Goal: Task Accomplishment & Management: Manage account settings

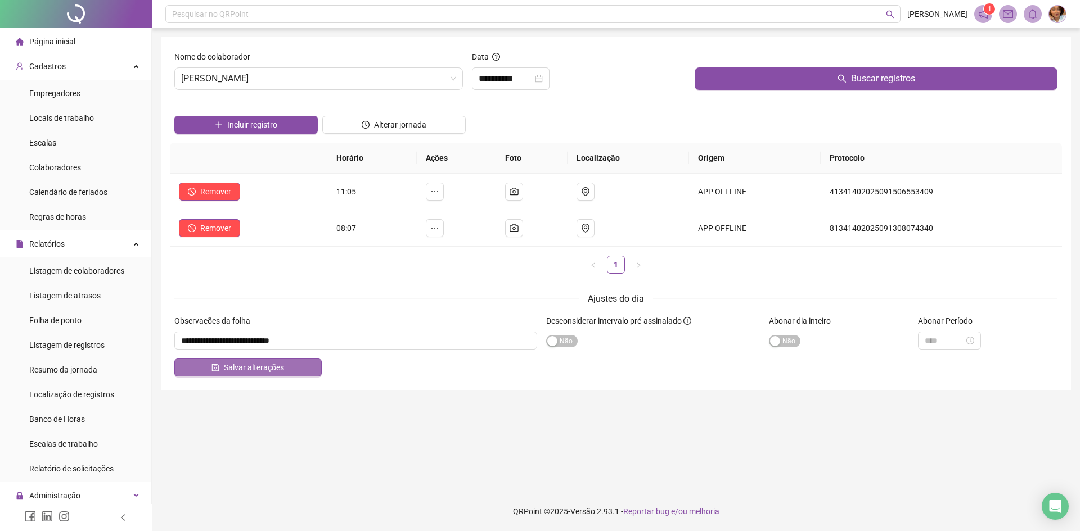
click at [256, 363] on span "Salvar alterações" at bounding box center [254, 368] width 60 height 12
click at [481, 79] on input "**********" at bounding box center [505, 78] width 54 height 13
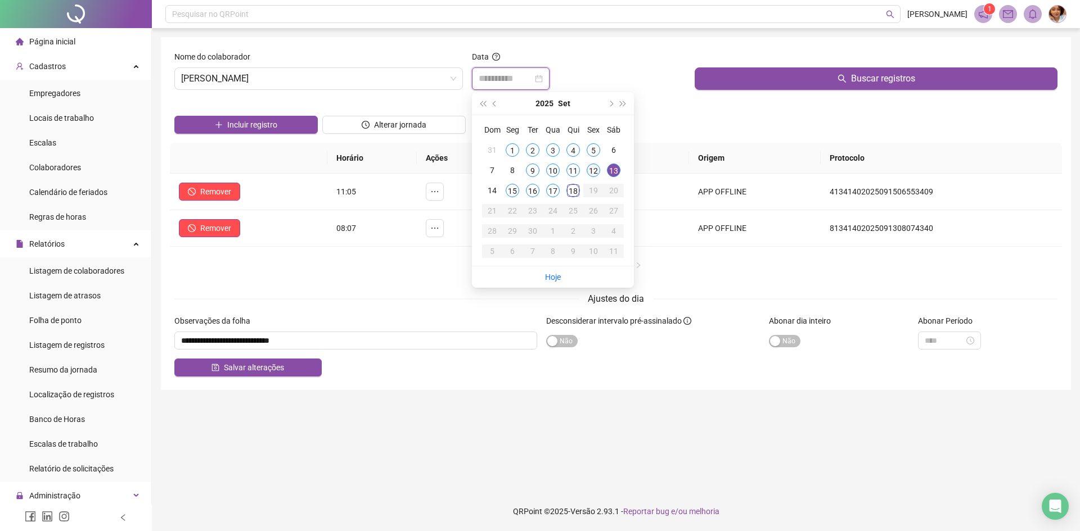
type input "**********"
click at [595, 168] on div "12" at bounding box center [592, 170] width 13 height 13
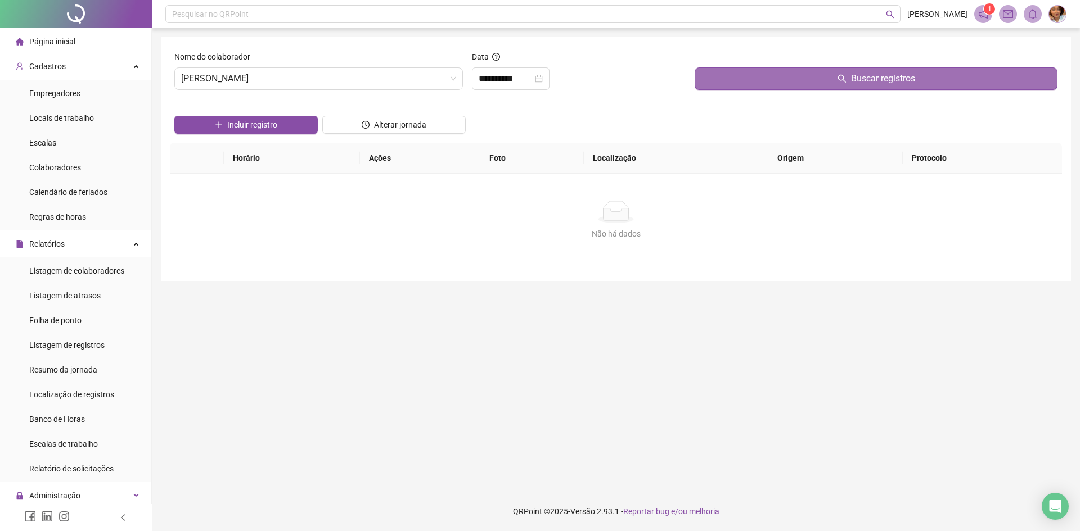
click at [769, 84] on button "Buscar registros" at bounding box center [875, 78] width 363 height 22
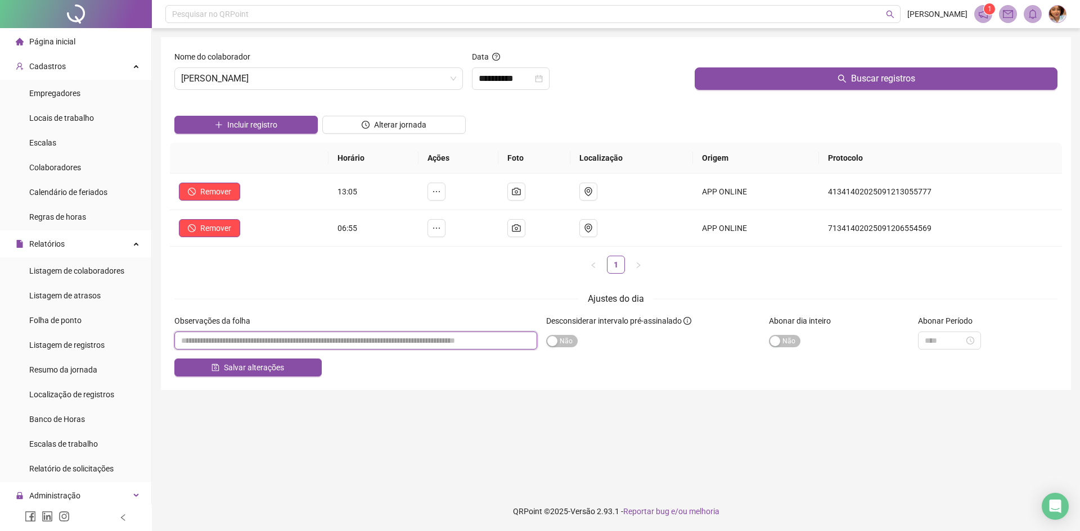
click at [260, 349] on input "textarea" at bounding box center [355, 341] width 363 height 18
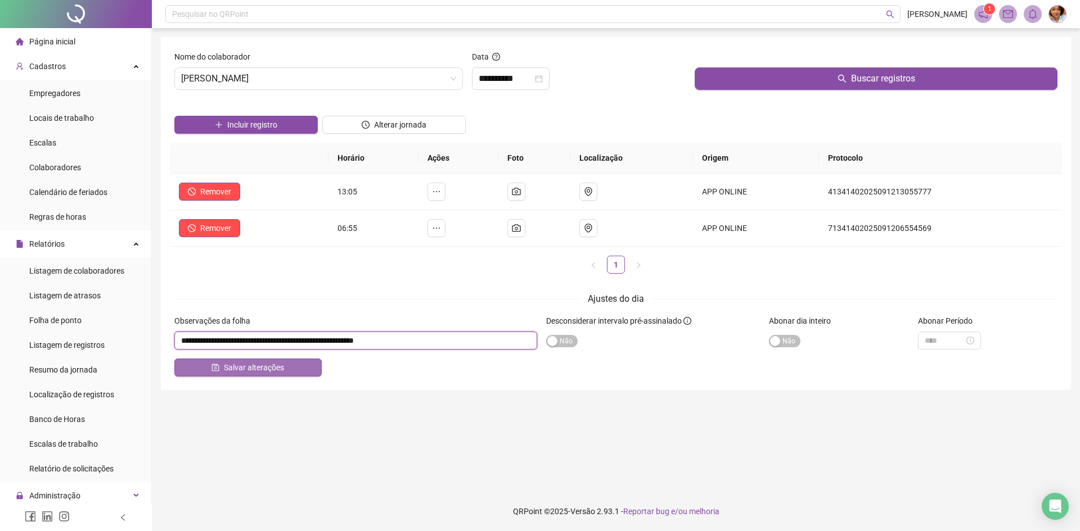
type input "**********"
click at [255, 369] on span "Salvar alterações" at bounding box center [254, 368] width 60 height 12
click at [253, 368] on span "Salvar alterações" at bounding box center [254, 368] width 60 height 12
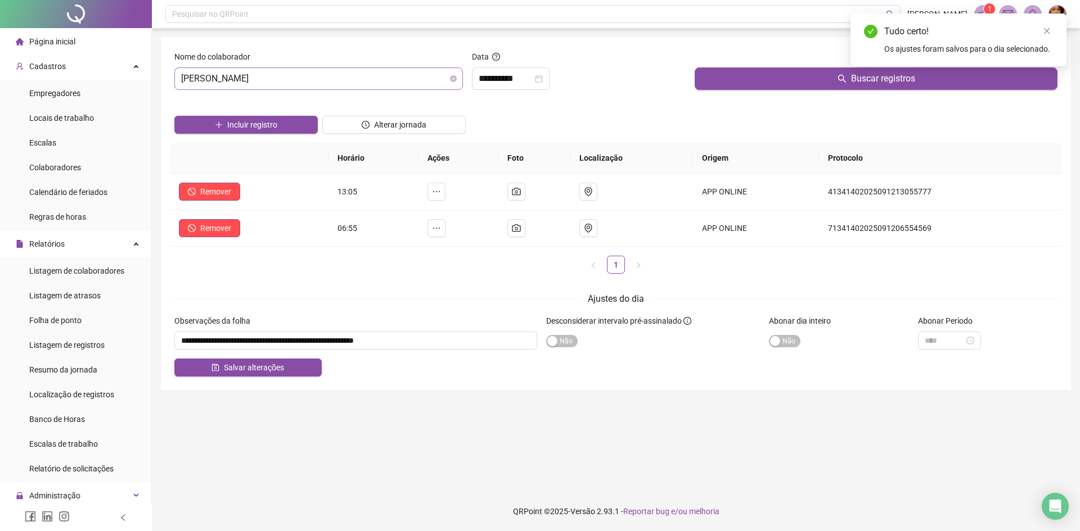
click at [325, 82] on span "[PERSON_NAME]" at bounding box center [318, 78] width 275 height 21
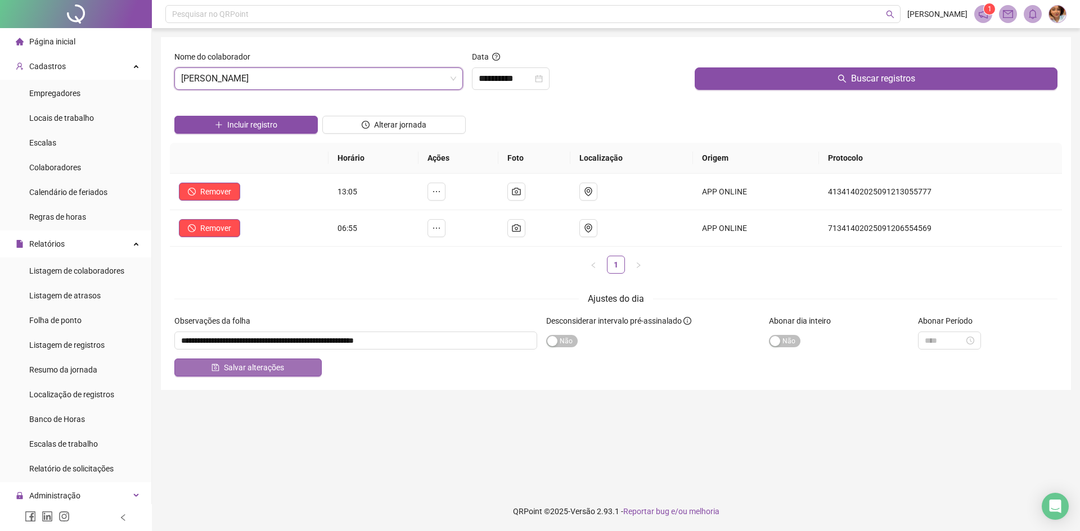
click at [256, 369] on span "Salvar alterações" at bounding box center [254, 368] width 60 height 12
click at [347, 78] on span "[PERSON_NAME]" at bounding box center [318, 78] width 275 height 21
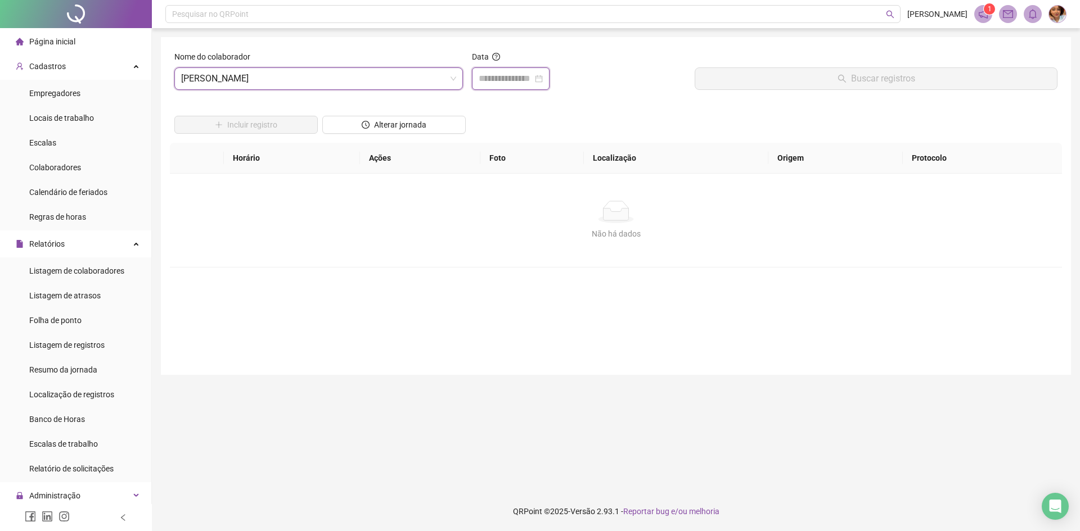
click at [499, 80] on input at bounding box center [505, 78] width 54 height 13
click at [502, 75] on input at bounding box center [505, 78] width 54 height 13
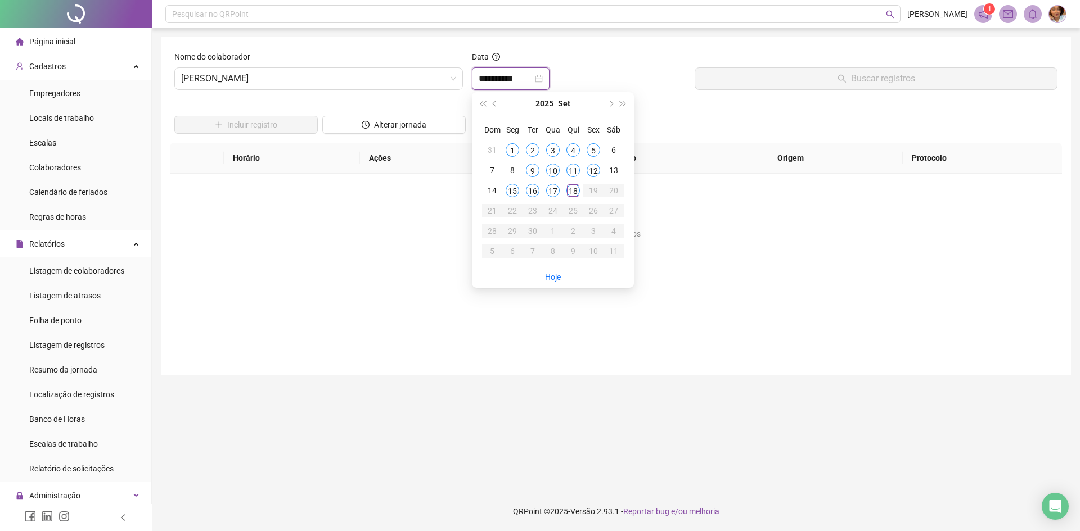
type input "**********"
drag, startPoint x: 594, startPoint y: 169, endPoint x: 616, endPoint y: 158, distance: 24.6
click at [594, 169] on div "12" at bounding box center [592, 170] width 13 height 13
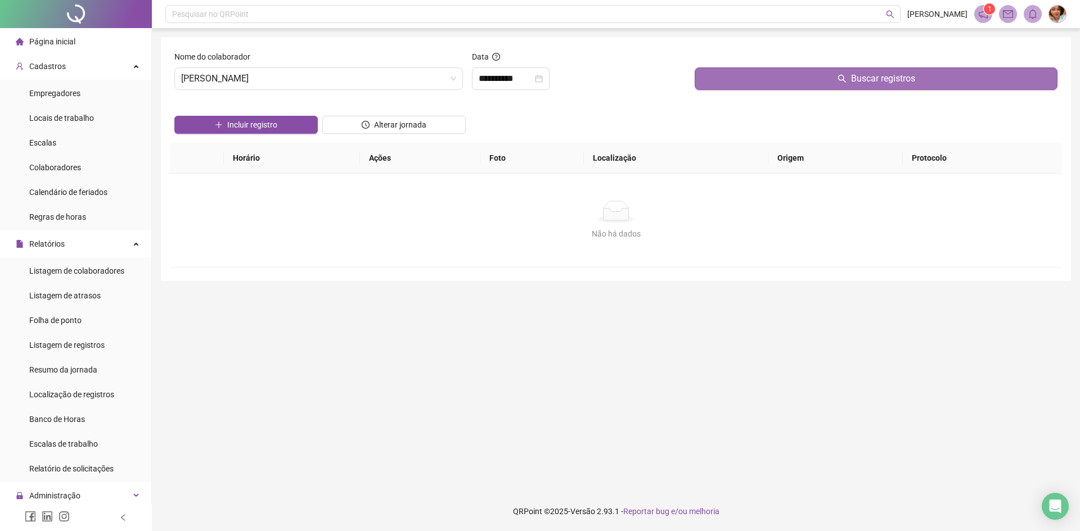
click at [832, 71] on button "Buscar registros" at bounding box center [875, 78] width 363 height 22
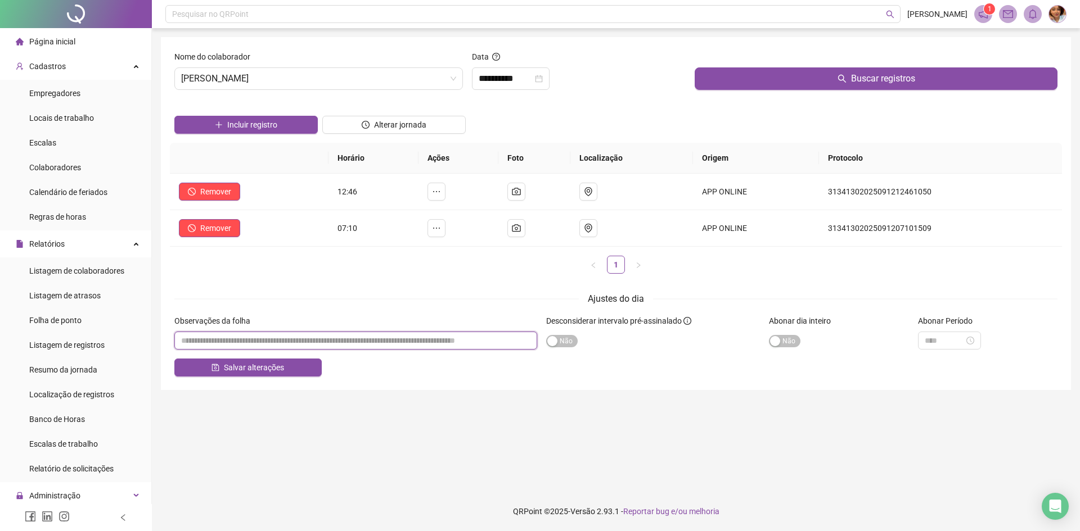
click at [260, 340] on input "textarea" at bounding box center [355, 341] width 363 height 18
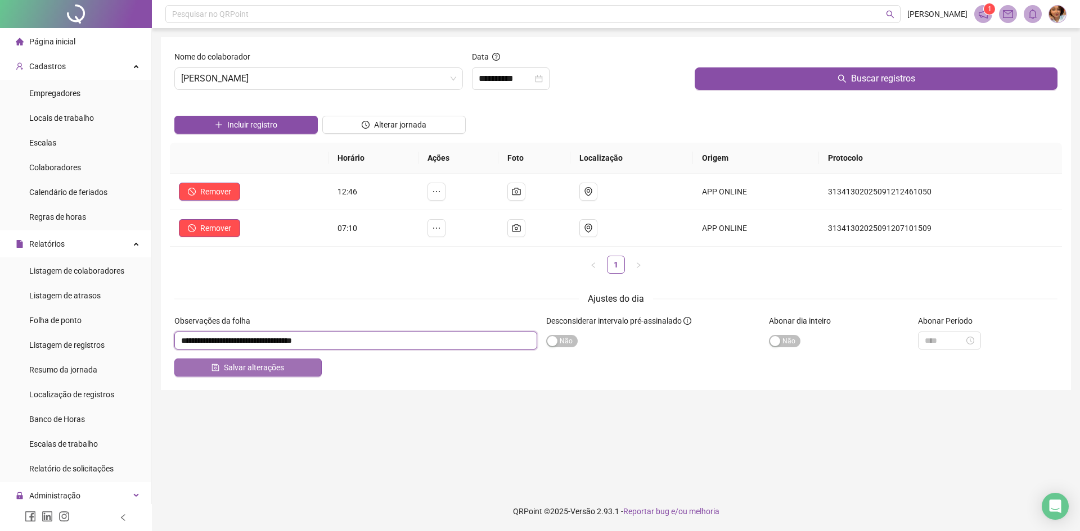
type input "**********"
click at [293, 368] on button "Salvar alterações" at bounding box center [247, 368] width 147 height 18
click at [242, 373] on span "Salvar alterações" at bounding box center [254, 368] width 60 height 12
click at [301, 78] on span "[PERSON_NAME]" at bounding box center [318, 78] width 275 height 21
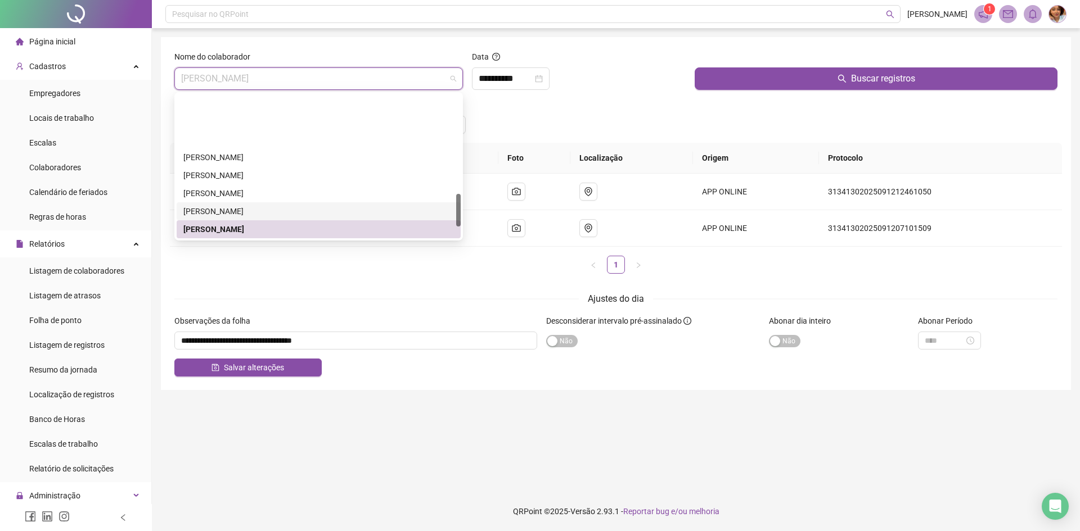
scroll to position [434, 0]
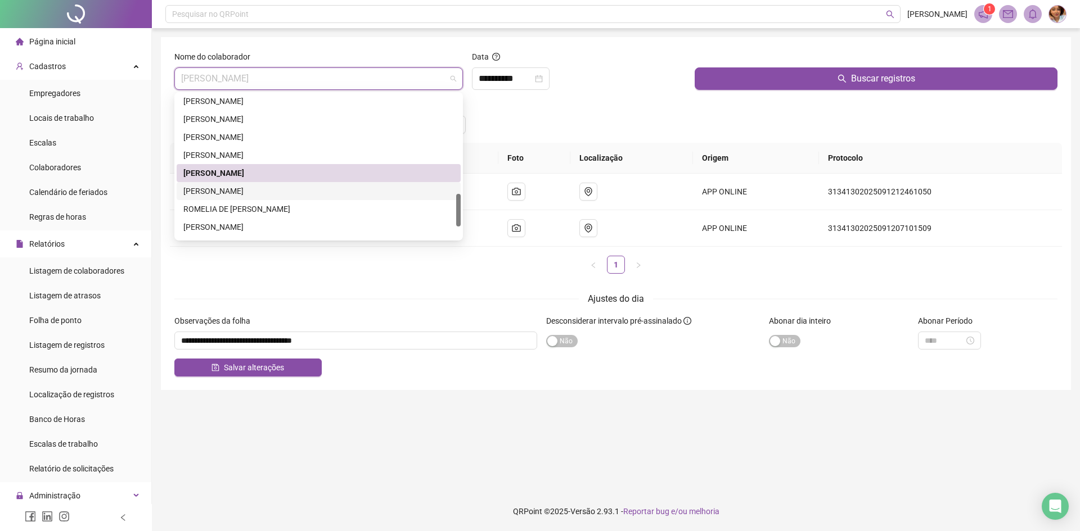
click at [238, 185] on div "[PERSON_NAME]" at bounding box center [318, 191] width 270 height 12
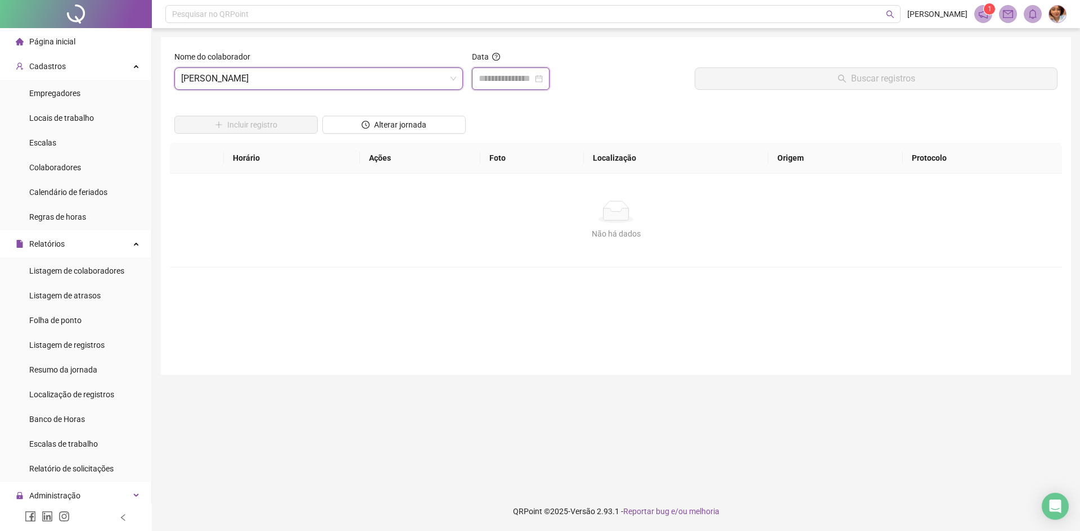
click at [491, 84] on input at bounding box center [505, 78] width 54 height 13
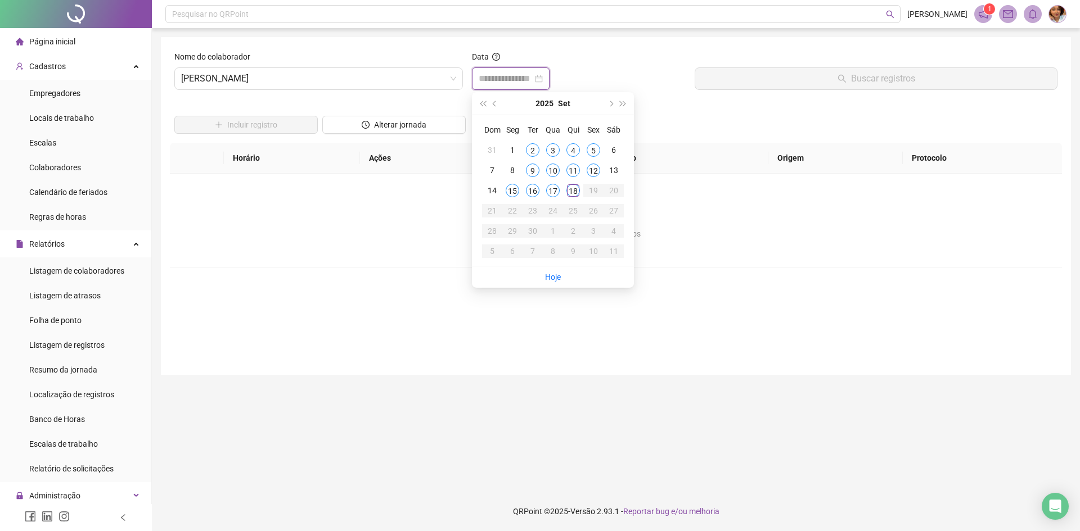
click at [493, 76] on input at bounding box center [505, 78] width 54 height 13
type input "**********"
click at [593, 169] on div "12" at bounding box center [592, 170] width 13 height 13
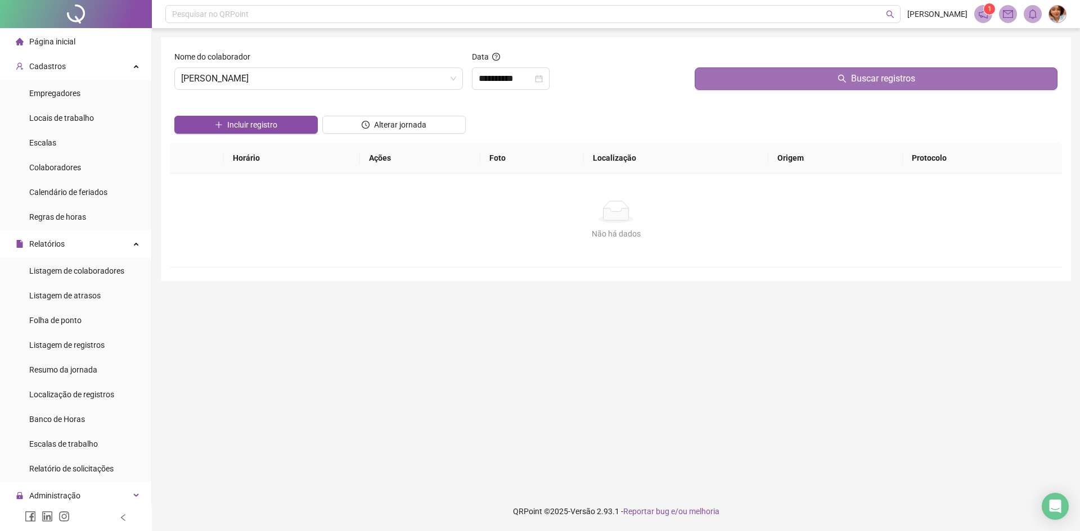
click at [733, 74] on button "Buscar registros" at bounding box center [875, 78] width 363 height 22
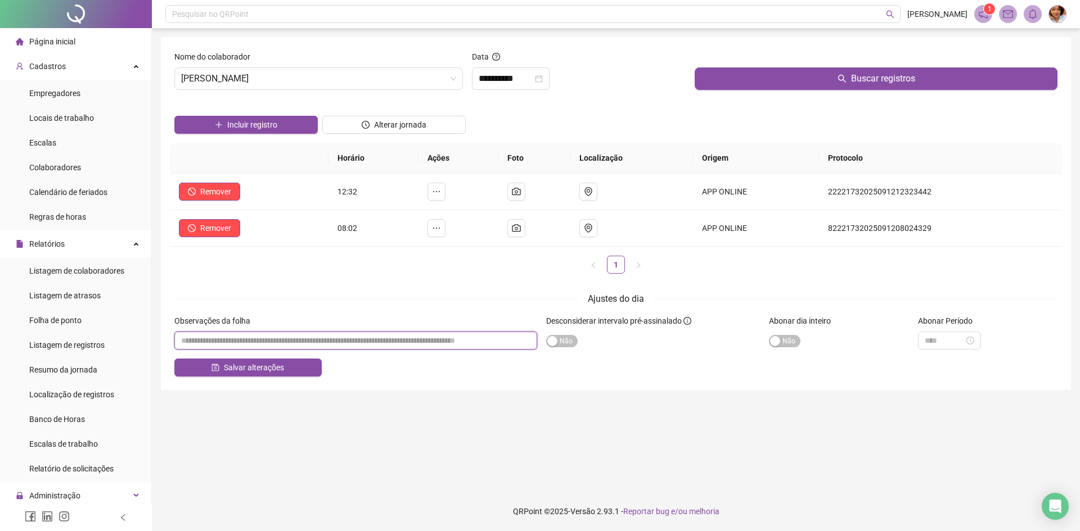
click at [231, 347] on input "textarea" at bounding box center [355, 341] width 363 height 18
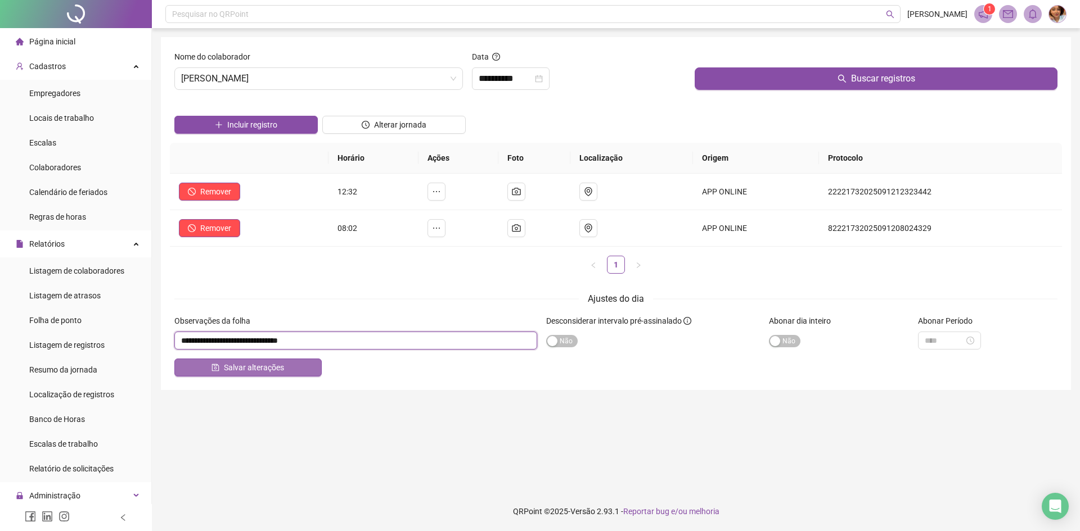
type input "**********"
click at [240, 363] on span "Salvar alterações" at bounding box center [254, 368] width 60 height 12
click at [241, 371] on span "Salvar alterações" at bounding box center [254, 368] width 60 height 12
click at [240, 372] on span "Salvar alterações" at bounding box center [254, 368] width 60 height 12
click at [259, 364] on span "Salvar alterações" at bounding box center [254, 368] width 60 height 12
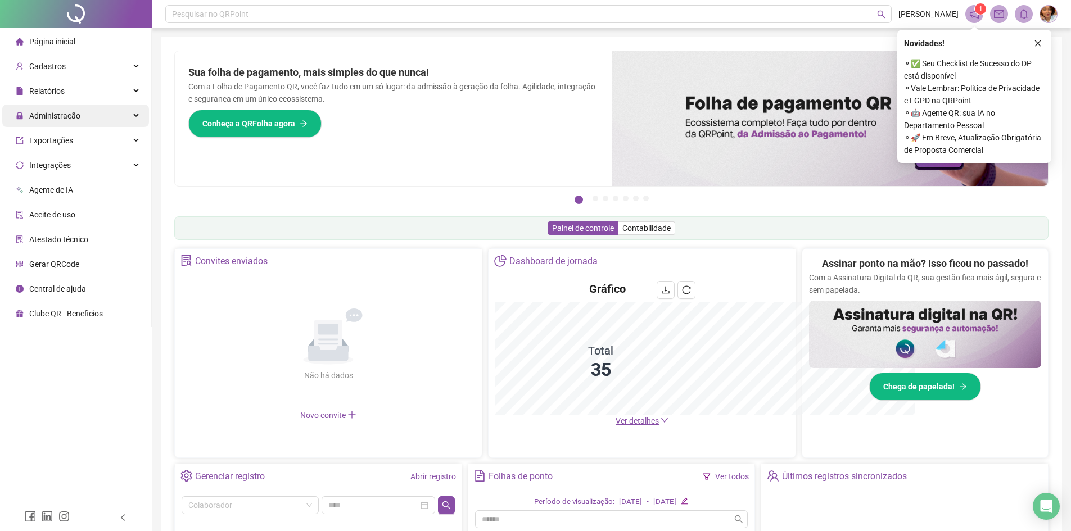
click at [95, 118] on div "Administração" at bounding box center [75, 116] width 147 height 22
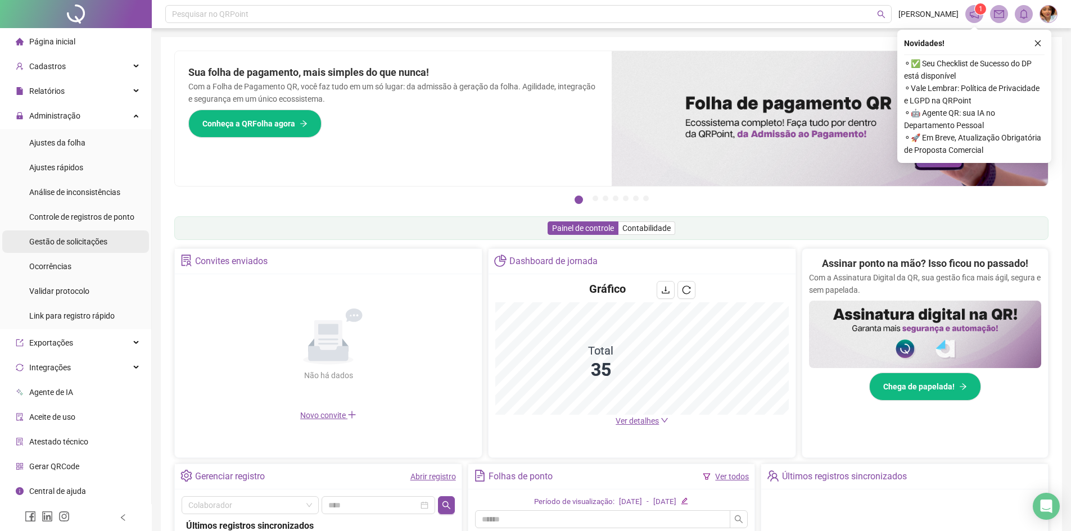
click at [56, 247] on div "Gestão de solicitações" at bounding box center [68, 242] width 78 height 22
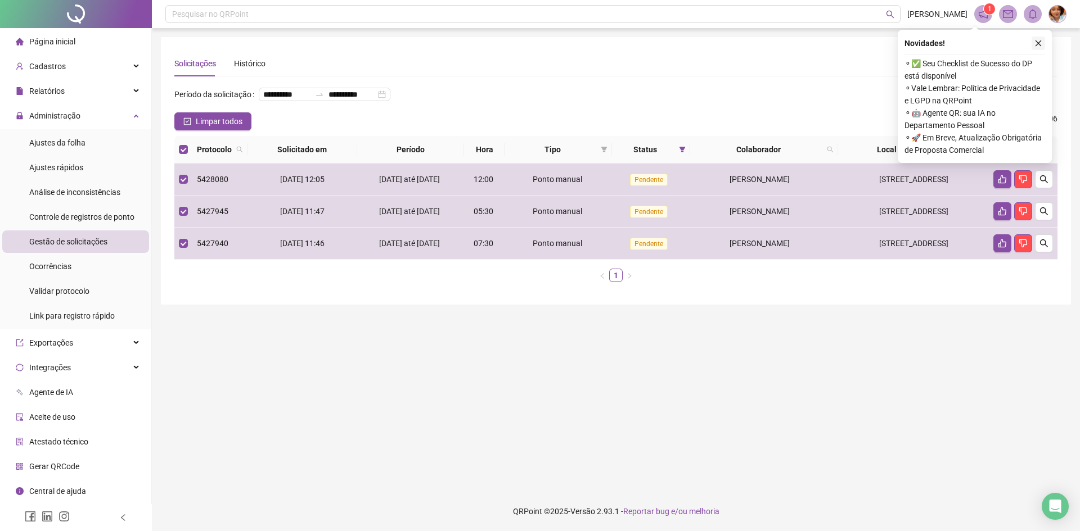
click at [1041, 40] on icon "close" at bounding box center [1038, 43] width 8 height 8
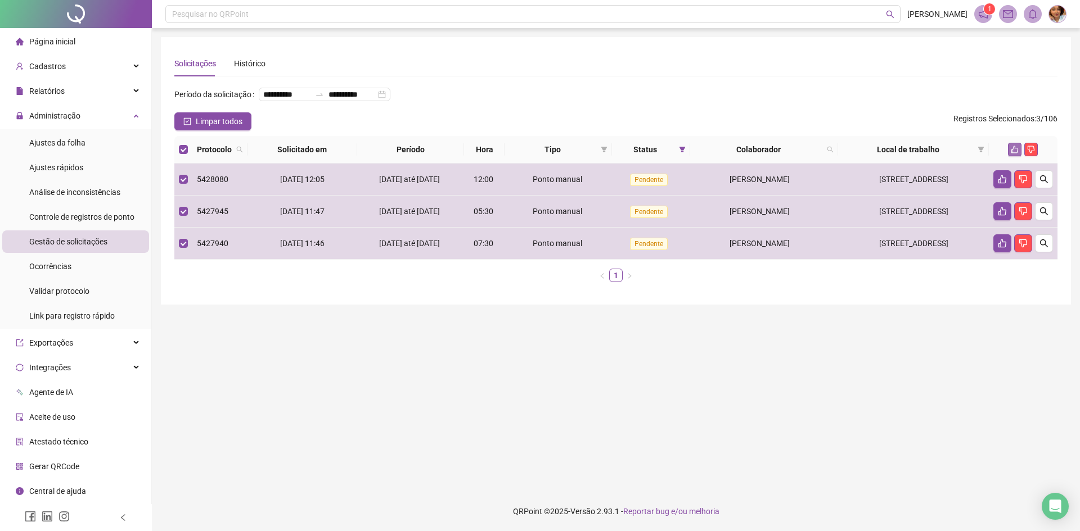
click at [1010, 153] on icon "like" at bounding box center [1014, 150] width 8 height 8
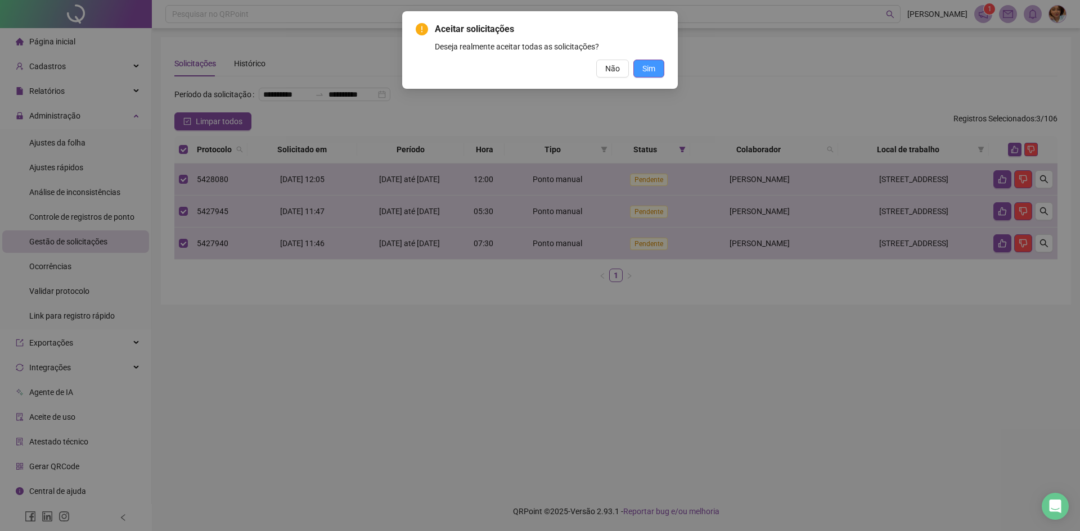
click at [651, 67] on span "Sim" at bounding box center [648, 68] width 13 height 12
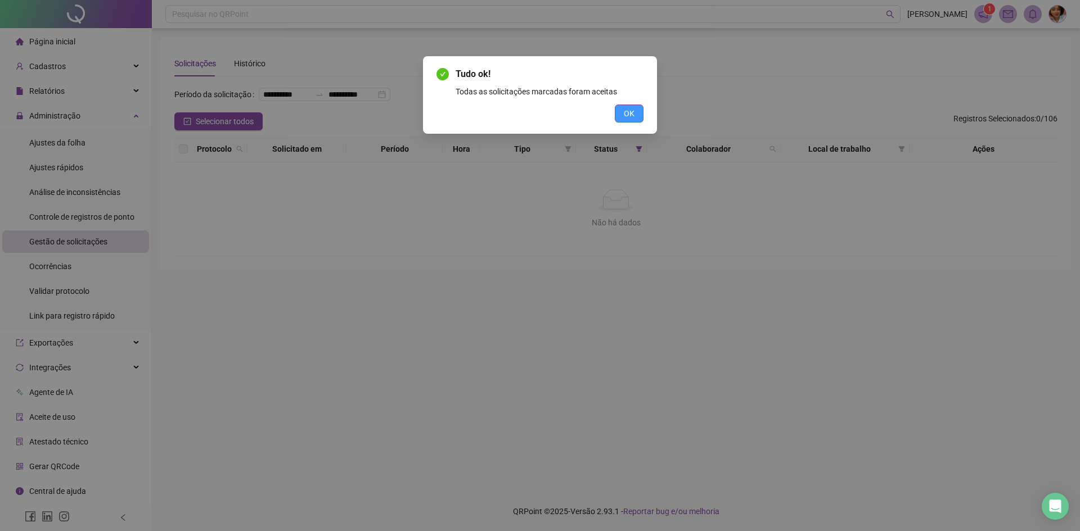
click at [638, 116] on button "OK" at bounding box center [629, 114] width 29 height 18
